Goal: Find contact information: Find contact information

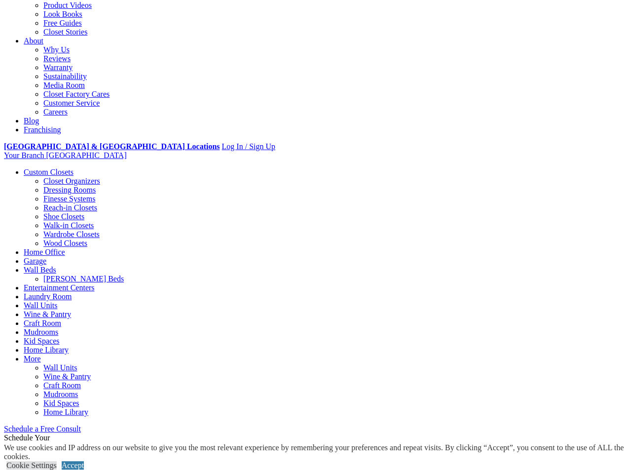
scroll to position [247, 0]
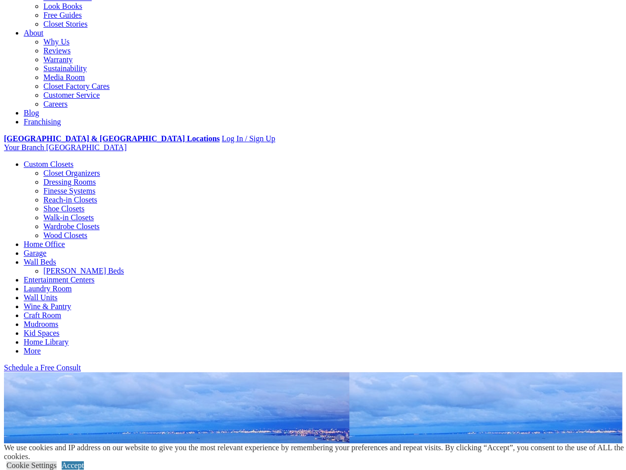
click at [50, 195] on link "Reach-in Closets" at bounding box center [70, 199] width 54 height 8
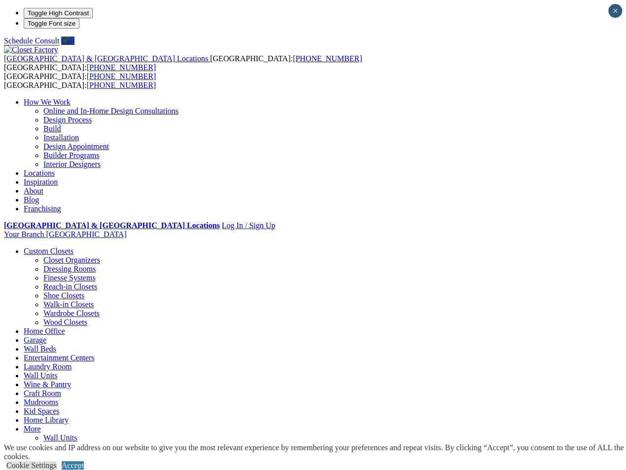
click at [55, 169] on link "Locations" at bounding box center [39, 173] width 31 height 8
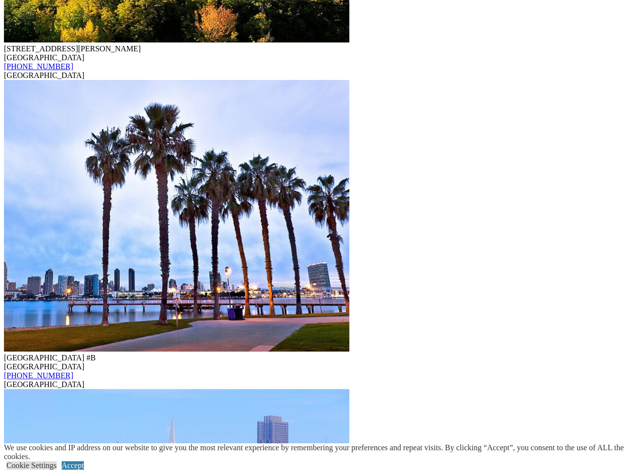
scroll to position [3014, 0]
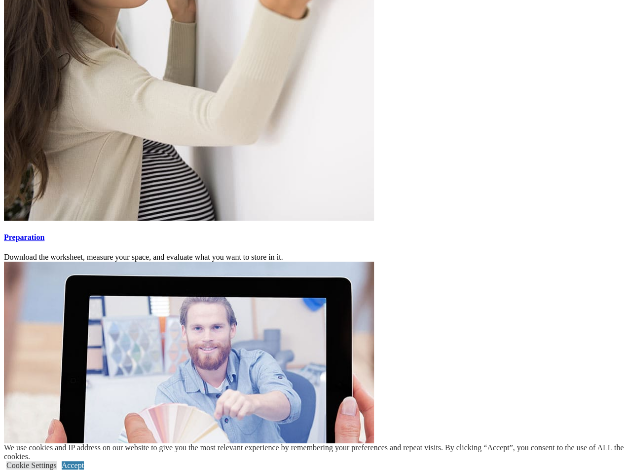
scroll to position [1665, 0]
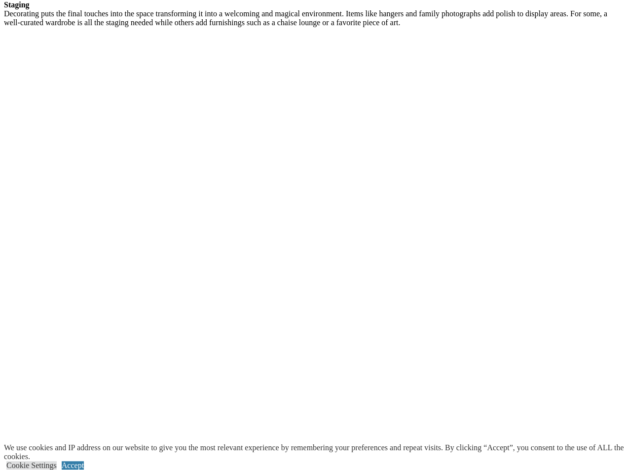
scroll to position [1704, 0]
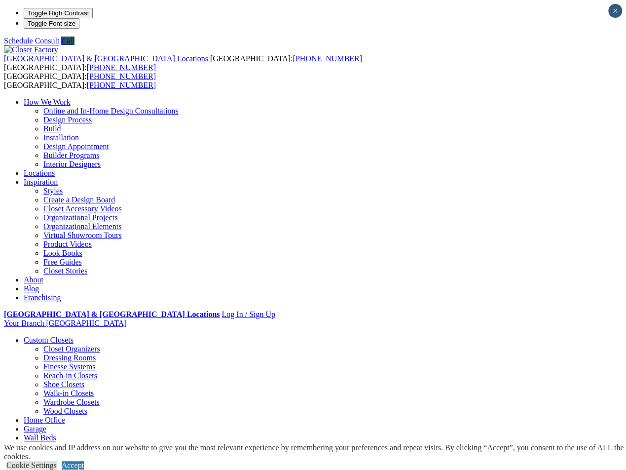
click at [115, 195] on link "Create a Design Board" at bounding box center [79, 199] width 72 height 8
click at [122, 231] on link "Virtual Showroom Tours" at bounding box center [82, 235] width 78 height 8
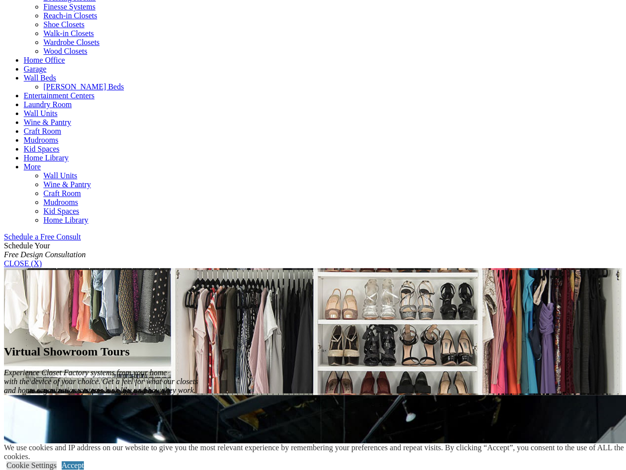
scroll to position [429, 0]
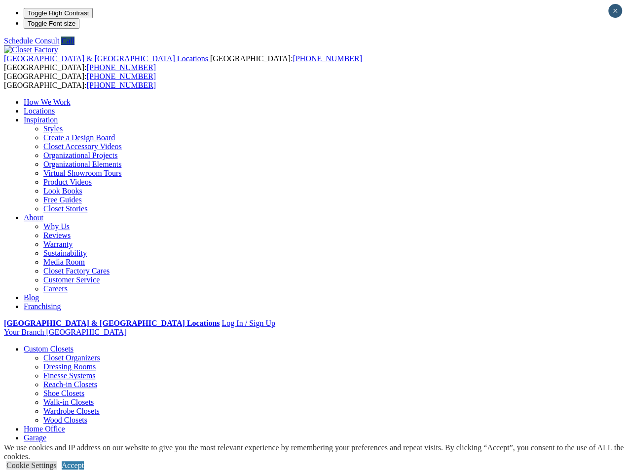
click at [122, 142] on link "Closet Accessory Videos" at bounding box center [82, 146] width 78 height 8
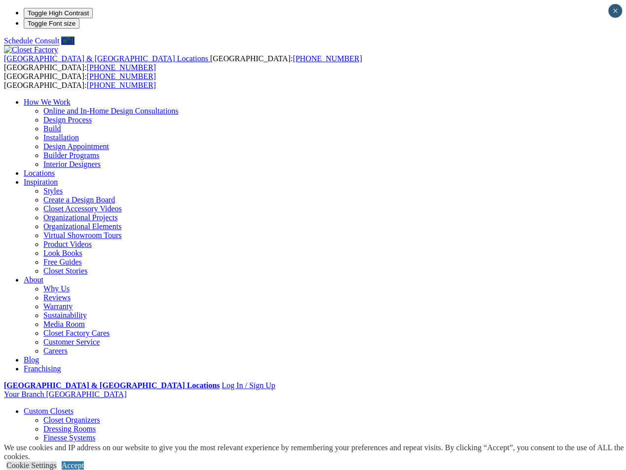
click at [56, 460] on link "Walk-in Closets" at bounding box center [68, 464] width 50 height 8
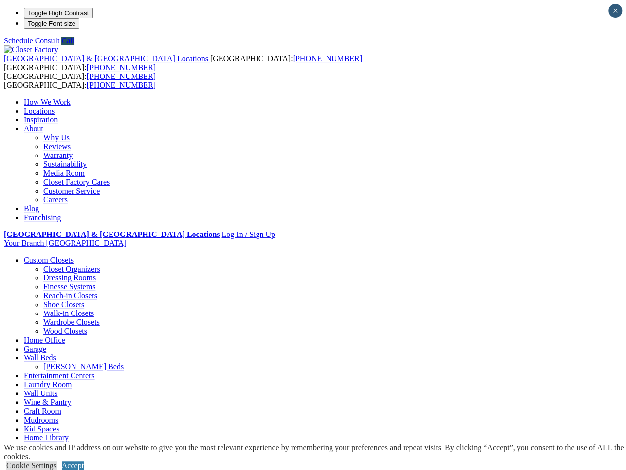
click at [55, 107] on link "Locations" at bounding box center [39, 111] width 31 height 8
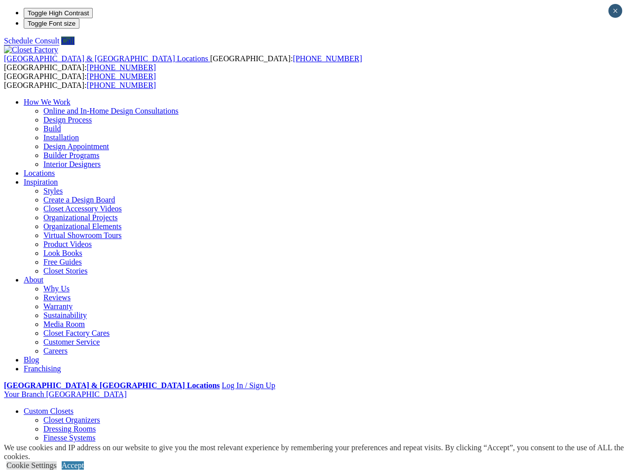
type input "*****"
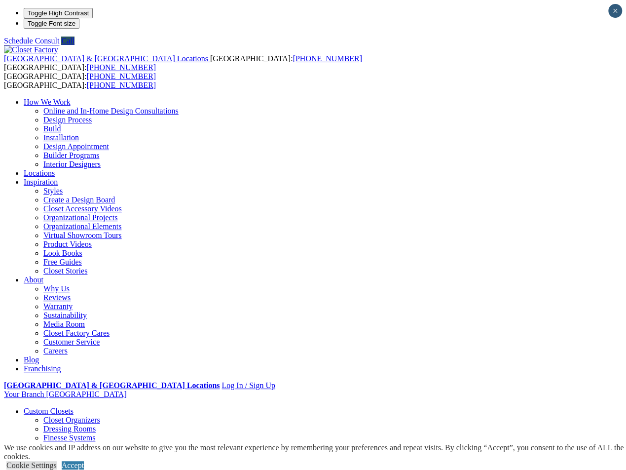
type input "*****"
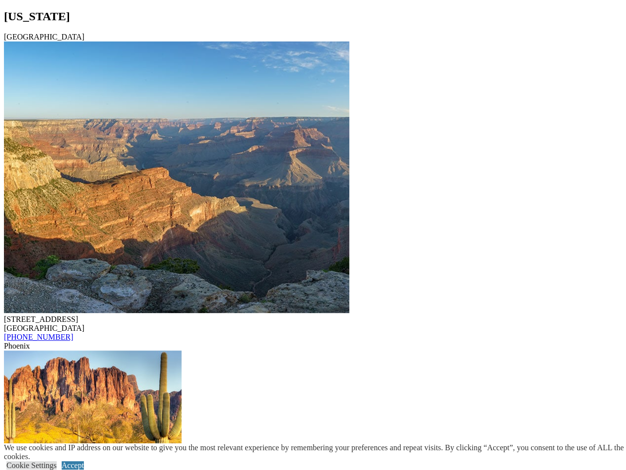
scroll to position [1133, 0]
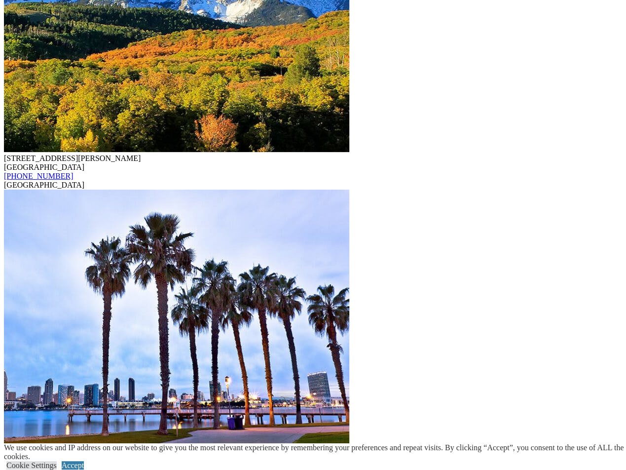
scroll to position [3020, 0]
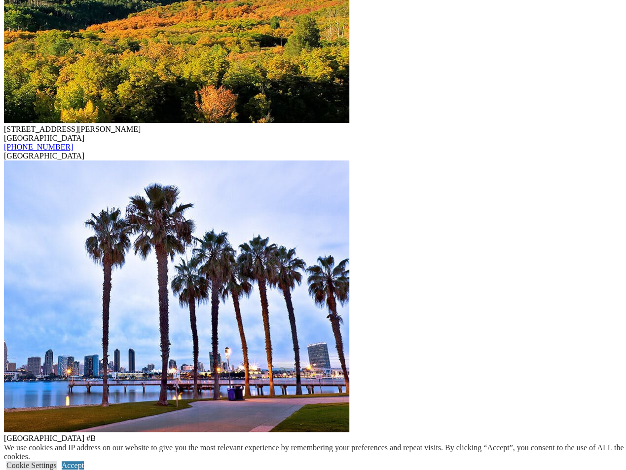
drag, startPoint x: 154, startPoint y: 338, endPoint x: 77, endPoint y: 333, distance: 77.2
copy div "515 Busse Road Elk Grove Village, IL 60007"
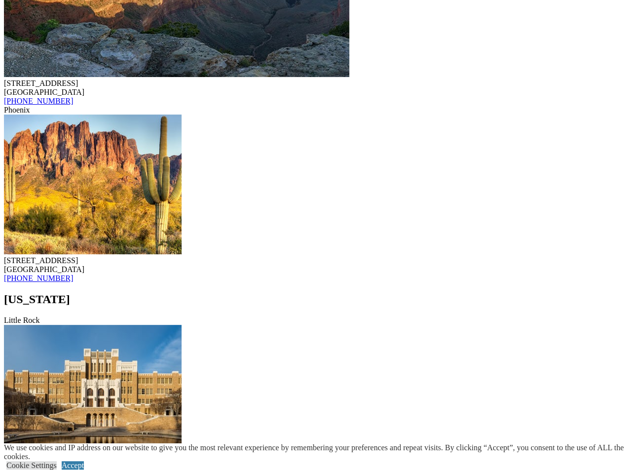
scroll to position [0, 0]
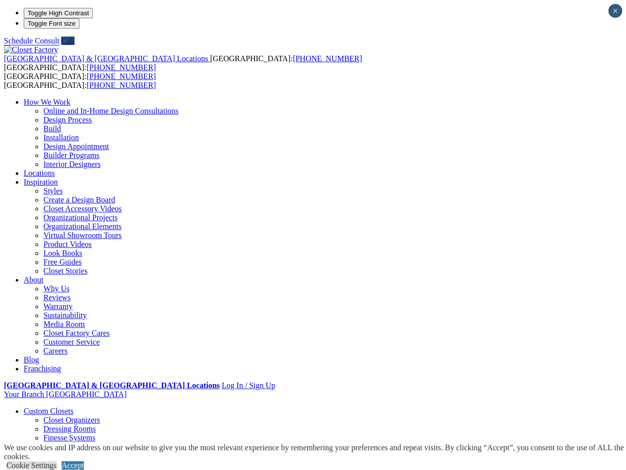
click at [179, 107] on link "Online and In-Home Design Consultations" at bounding box center [110, 111] width 135 height 8
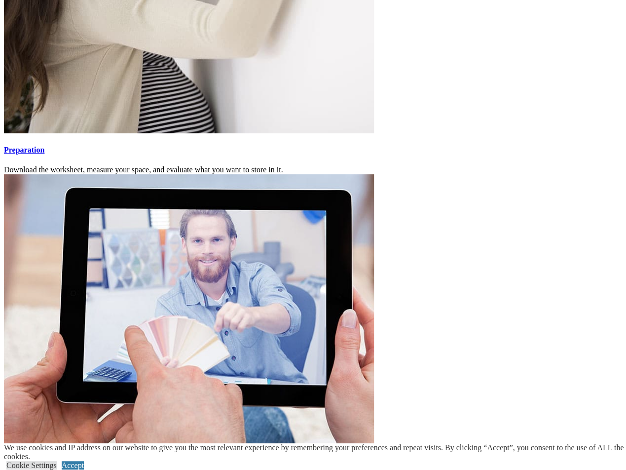
scroll to position [1682, 0]
